Goal: Navigation & Orientation: Find specific page/section

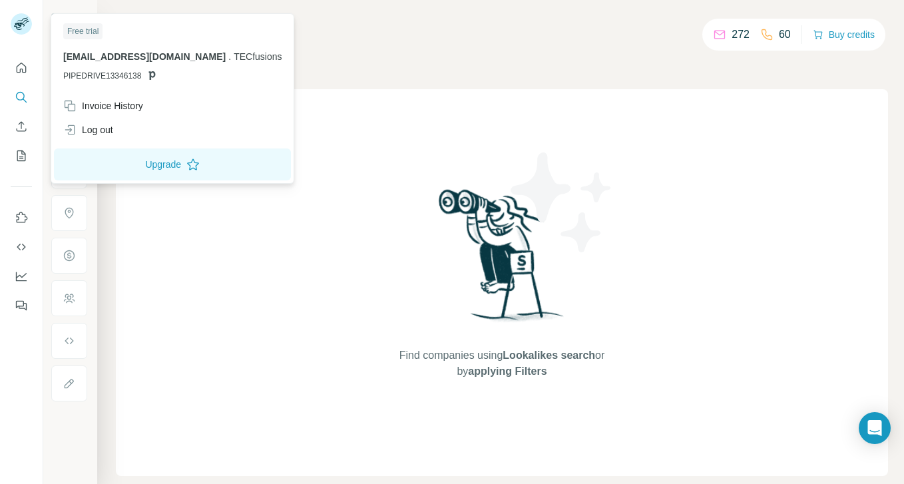
click at [641, 79] on div "Search Companies People Find companies using Lookalikes search or by applying F…" at bounding box center [500, 242] width 807 height 484
click at [146, 75] on icon at bounding box center [151, 75] width 11 height 11
click at [173, 62] on p "[EMAIL_ADDRESS][DOMAIN_NAME] . TECfusions" at bounding box center [172, 56] width 218 height 13
click at [190, 57] on span "[EMAIL_ADDRESS][DOMAIN_NAME]" at bounding box center [144, 56] width 162 height 11
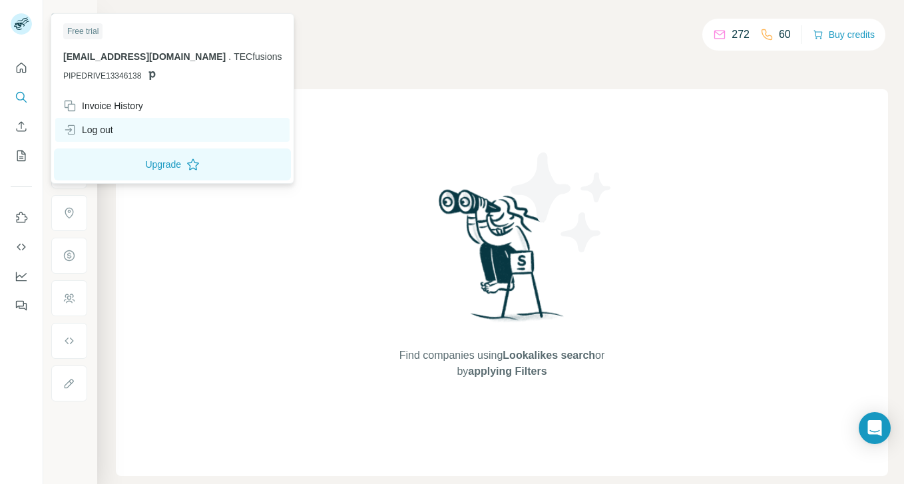
click at [115, 130] on div "Log out" at bounding box center [172, 130] width 234 height 24
